Goal: Check status

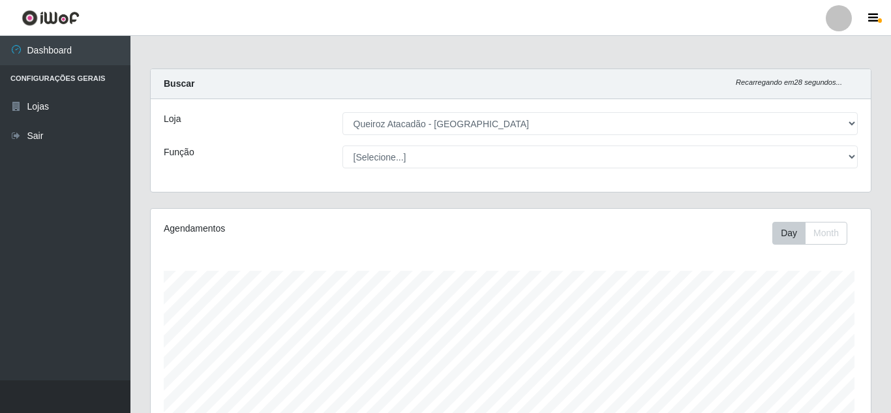
select select "462"
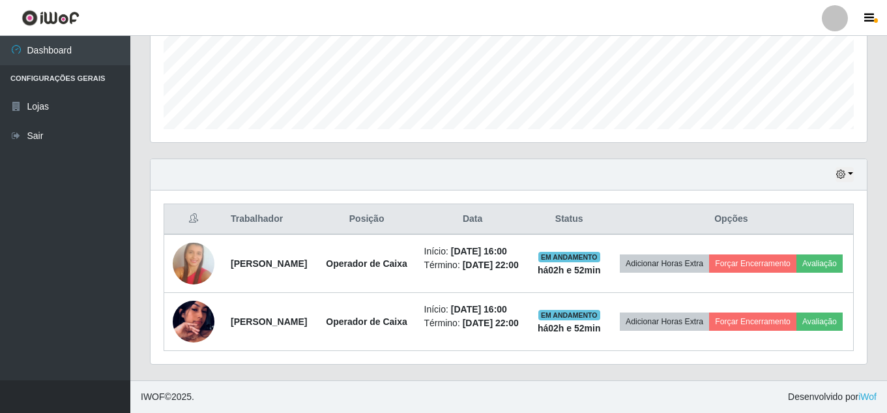
scroll to position [271, 717]
click at [850, 167] on button "button" at bounding box center [845, 174] width 18 height 15
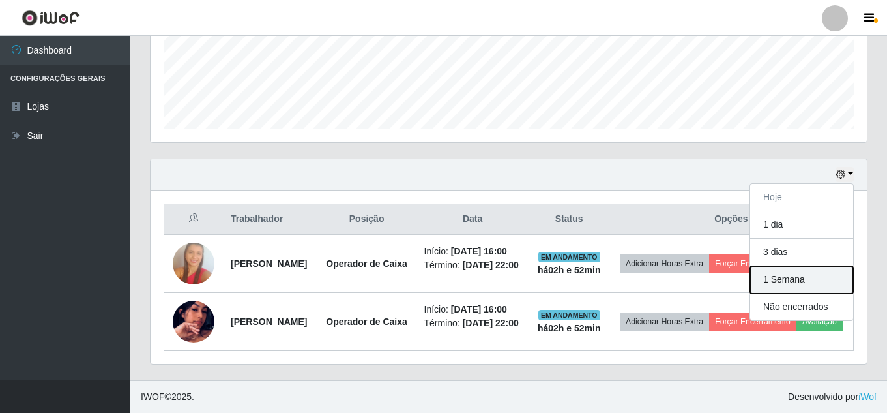
click at [836, 266] on button "1 Semana" at bounding box center [801, 279] width 103 height 27
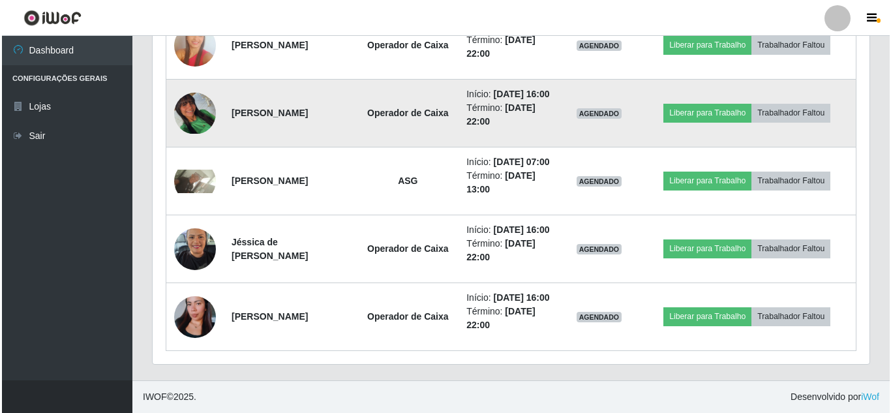
scroll to position [2095, 0]
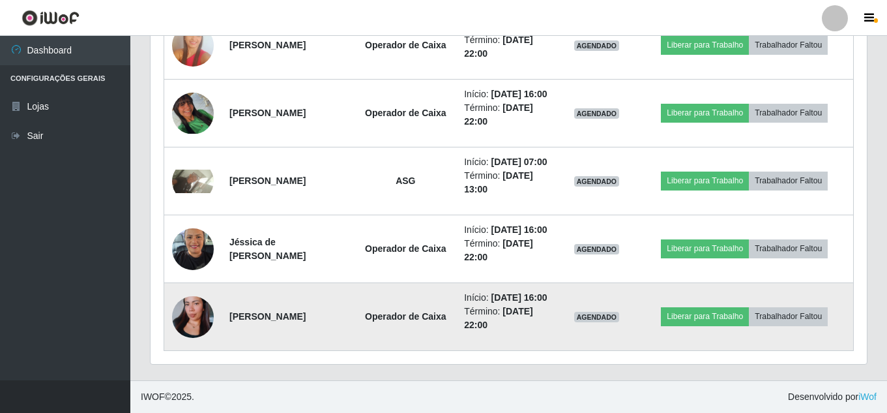
click at [188, 300] on img at bounding box center [193, 317] width 42 height 74
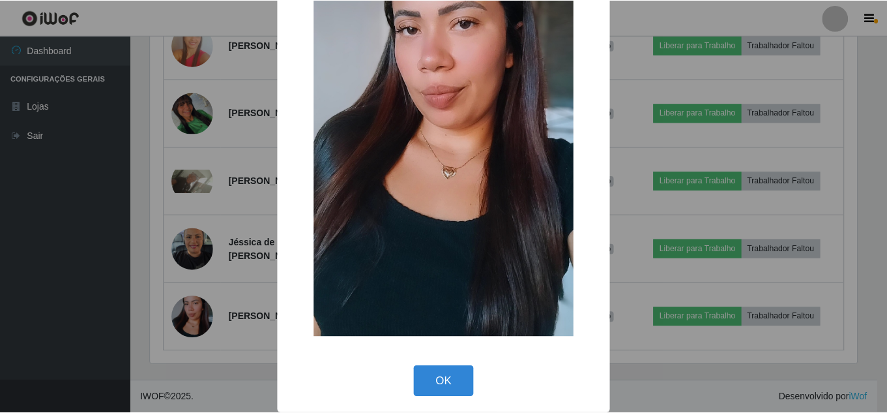
scroll to position [165, 0]
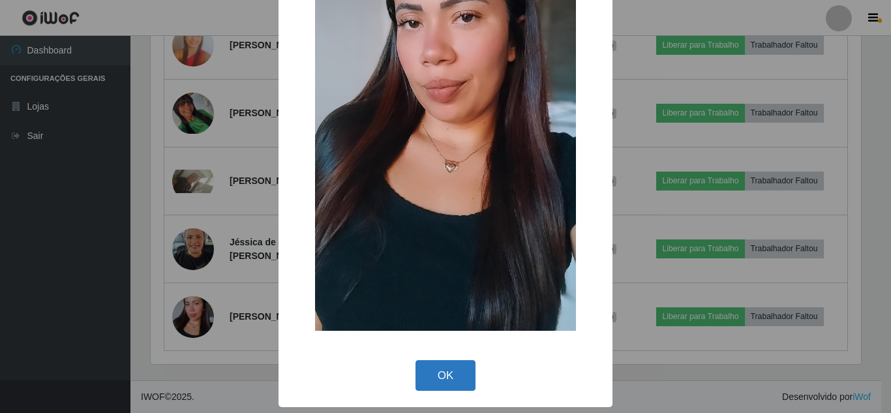
click at [448, 382] on button "OK" at bounding box center [445, 375] width 61 height 31
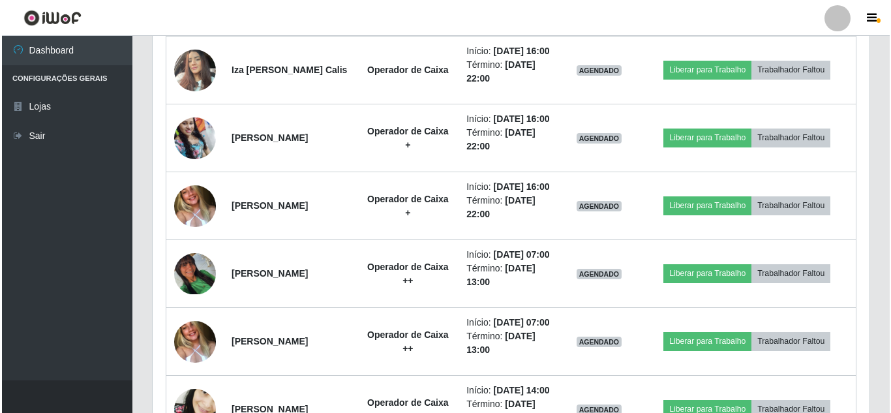
scroll to position [987, 0]
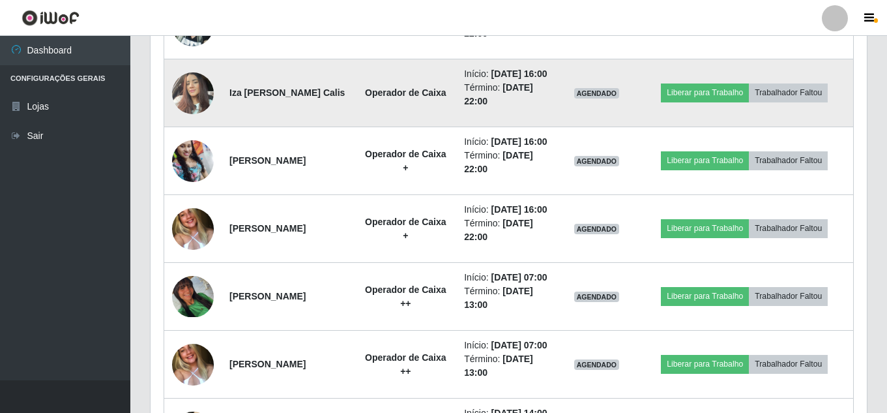
click at [201, 121] on img at bounding box center [193, 92] width 42 height 55
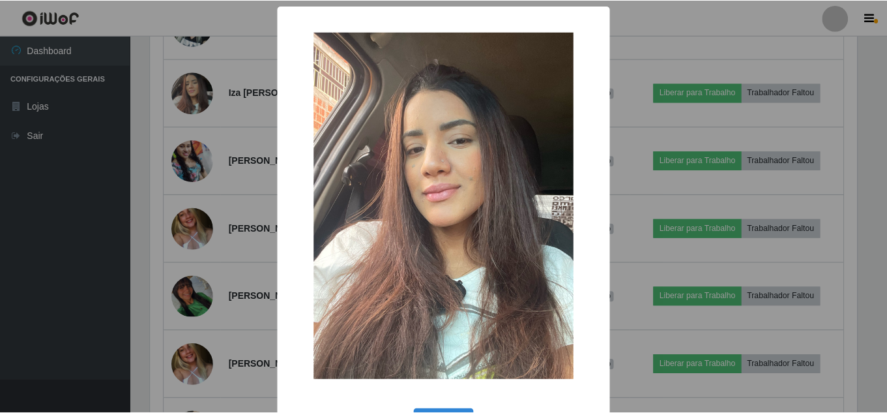
scroll to position [49, 0]
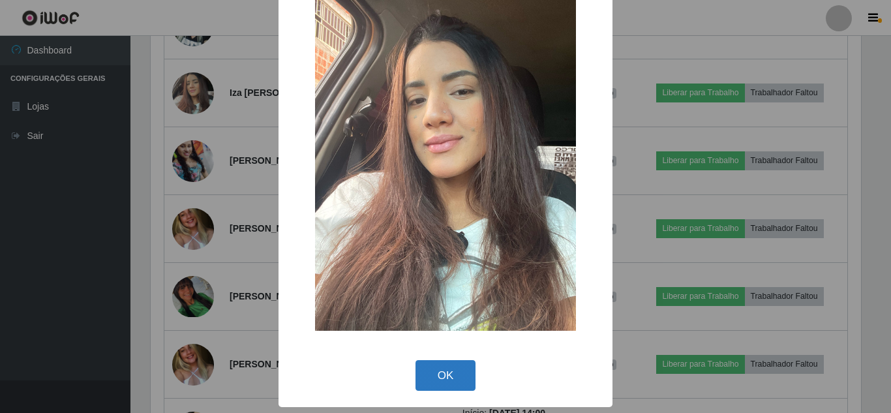
click at [435, 361] on button "OK" at bounding box center [445, 375] width 61 height 31
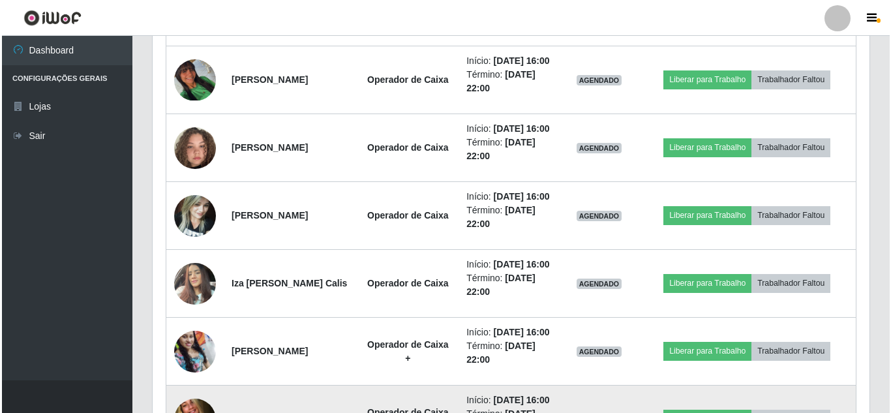
scroll to position [791, 0]
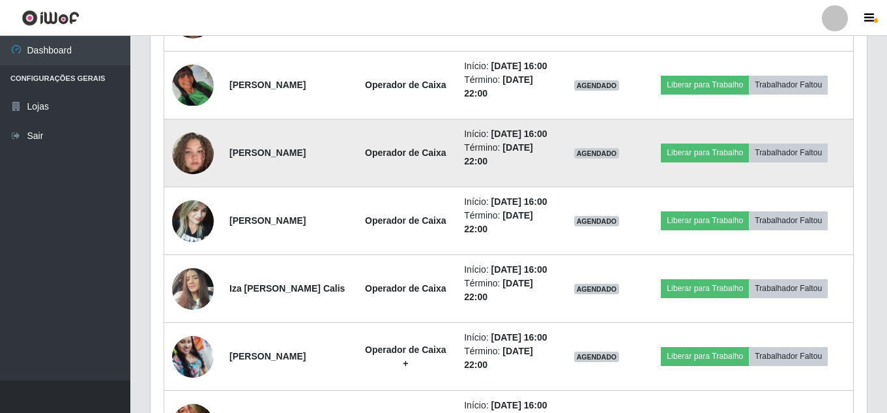
click at [192, 190] on img at bounding box center [193, 153] width 42 height 74
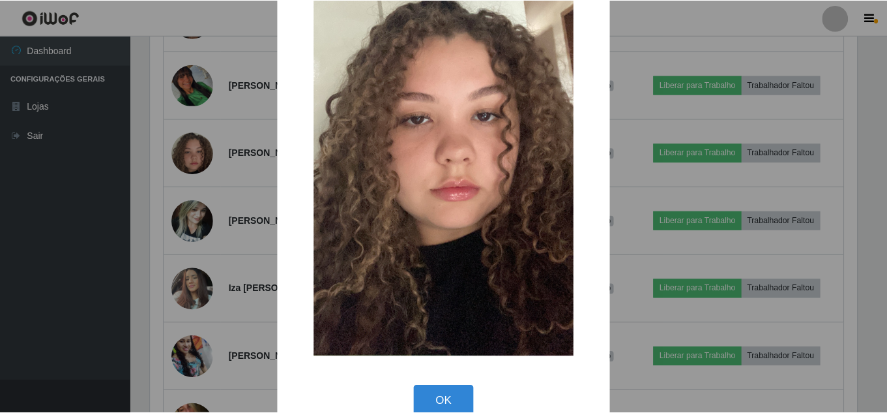
scroll to position [165, 0]
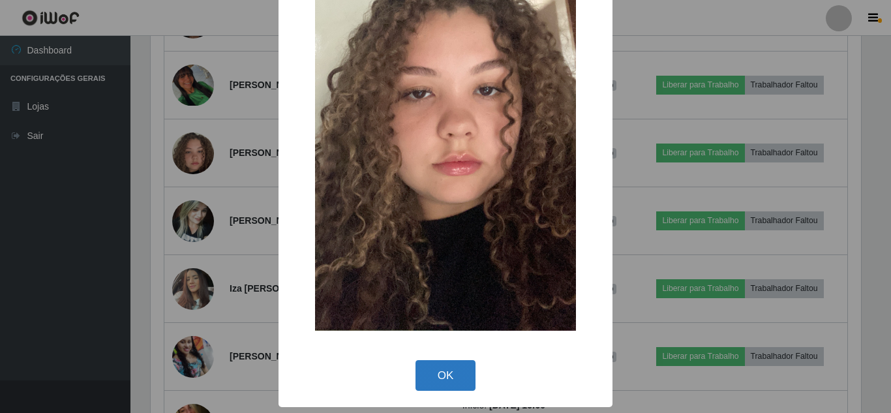
drag, startPoint x: 451, startPoint y: 364, endPoint x: 441, endPoint y: 343, distance: 23.9
click at [451, 364] on button "OK" at bounding box center [445, 375] width 61 height 31
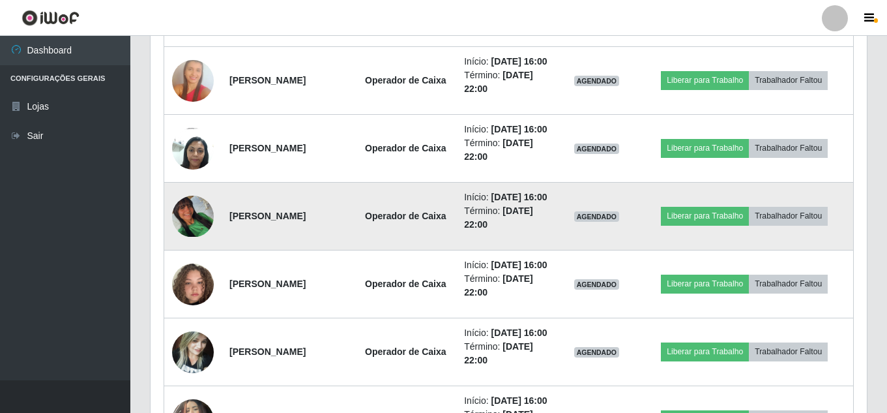
scroll to position [661, 0]
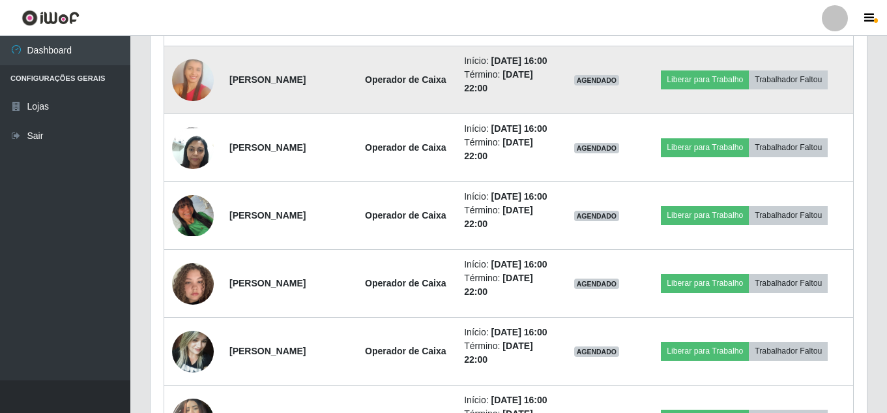
click at [191, 106] on img at bounding box center [193, 79] width 42 height 63
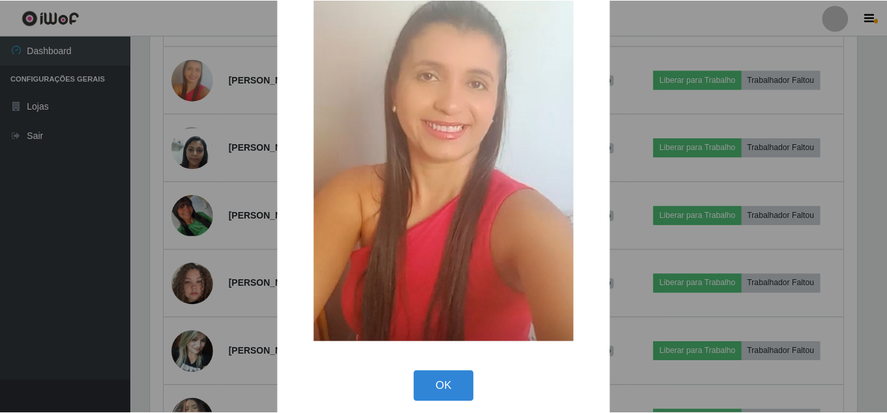
scroll to position [95, 0]
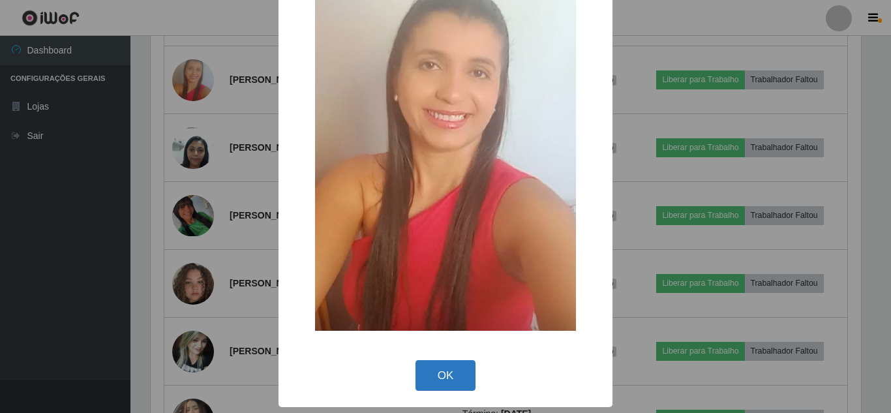
click at [445, 378] on button "OK" at bounding box center [445, 375] width 61 height 31
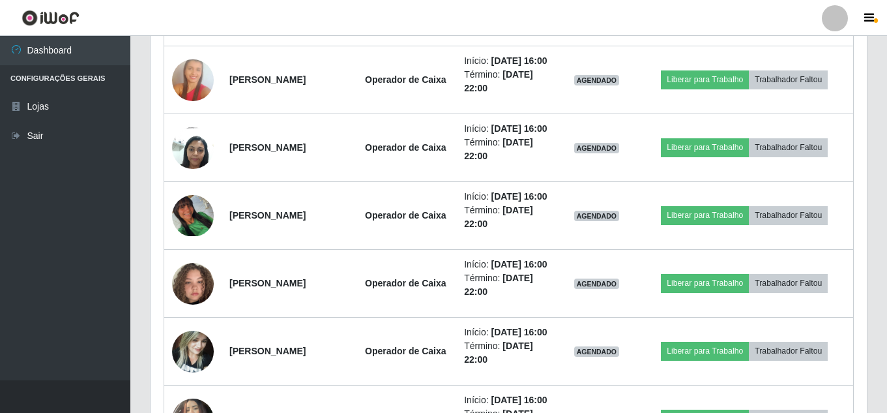
scroll to position [0, 0]
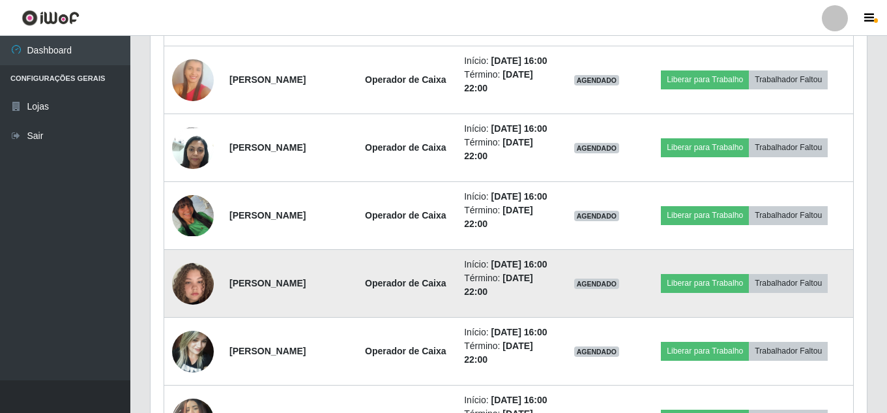
click at [200, 321] on img at bounding box center [193, 283] width 42 height 74
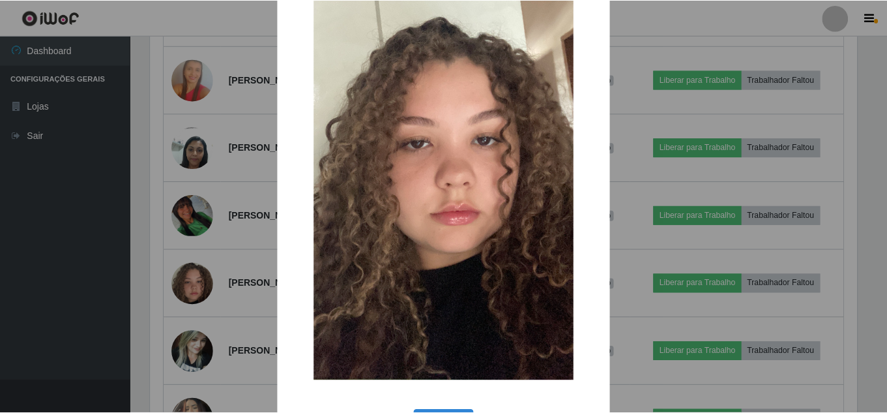
scroll to position [130, 0]
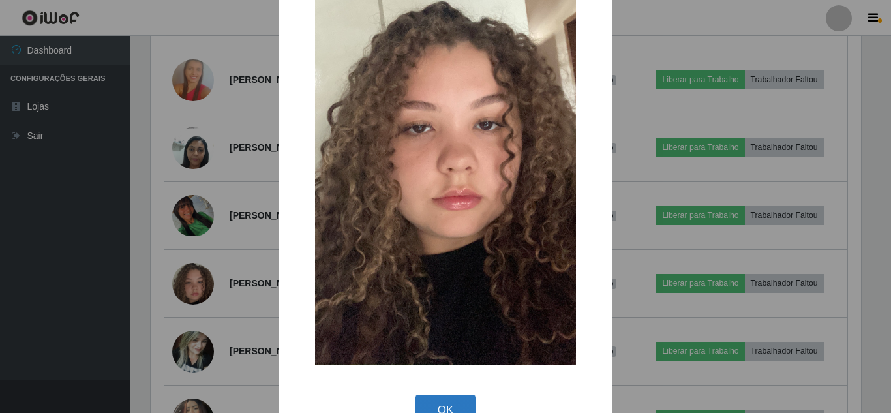
click at [440, 399] on button "OK" at bounding box center [445, 409] width 61 height 31
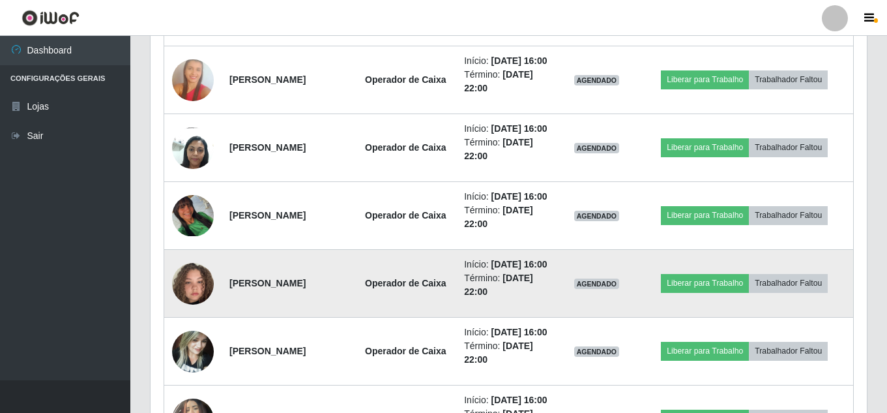
scroll to position [651687, 651241]
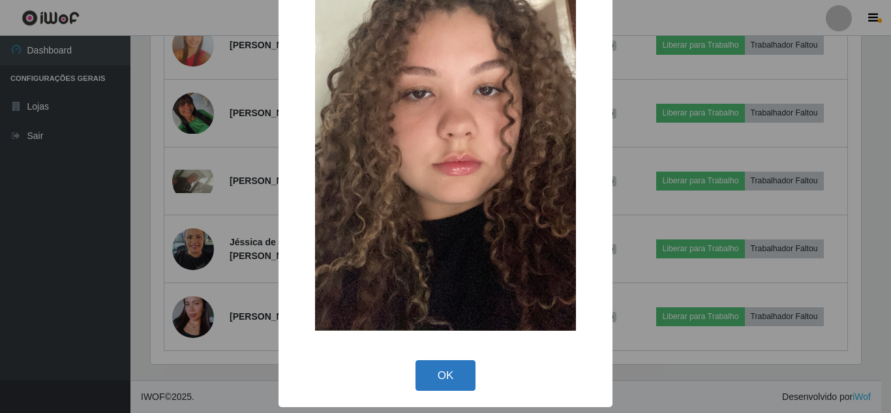
click at [453, 366] on button "OK" at bounding box center [445, 375] width 61 height 31
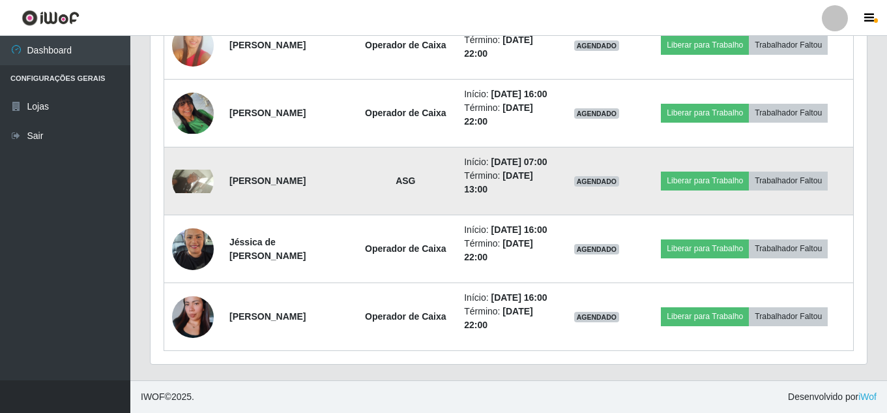
click at [197, 170] on img at bounding box center [193, 181] width 42 height 23
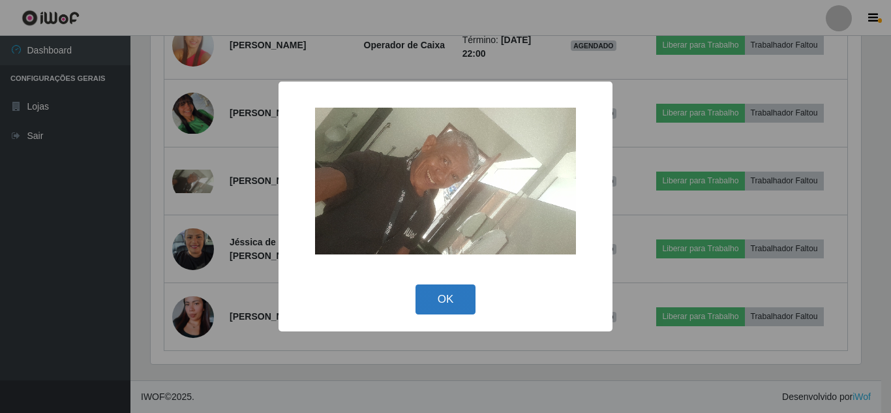
click at [471, 291] on button "OK" at bounding box center [445, 299] width 61 height 31
